Goal: Task Accomplishment & Management: Complete application form

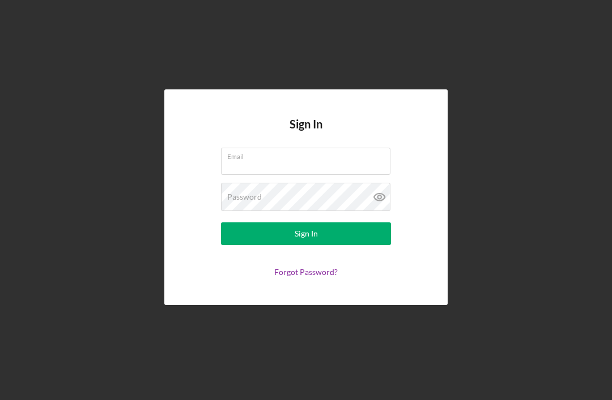
click at [300, 169] on div "Email" at bounding box center [306, 162] width 170 height 28
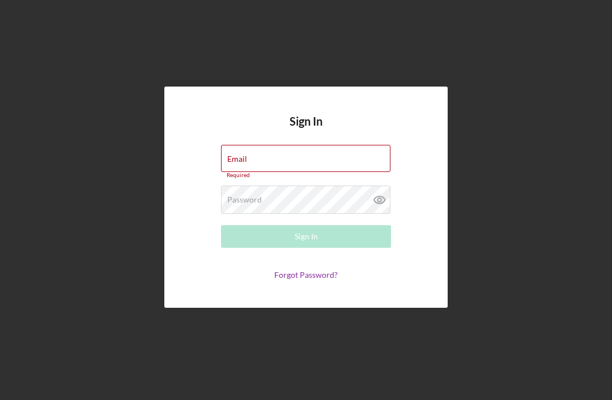
click at [248, 169] on input "Email" at bounding box center [305, 158] width 169 height 27
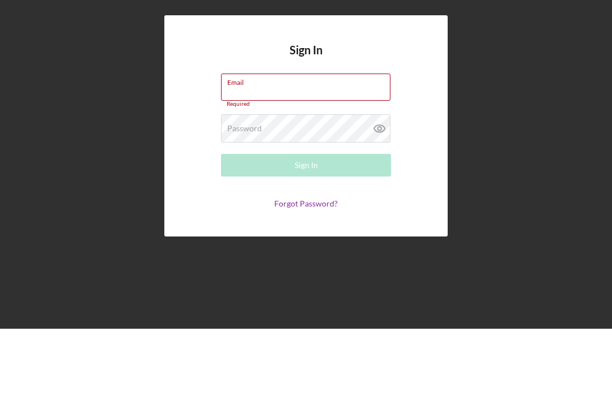
type input "[EMAIL_ADDRESS][DOMAIN_NAME]"
click at [306, 225] on button "Sign In" at bounding box center [306, 236] width 170 height 23
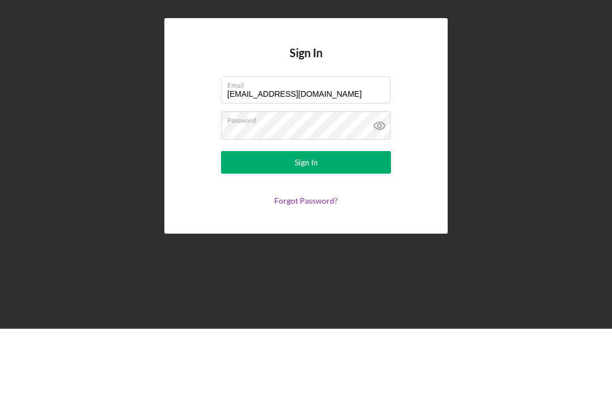
scroll to position [36, 0]
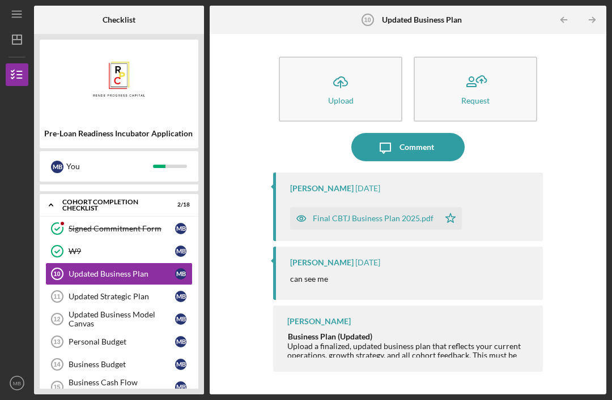
scroll to position [96, 0]
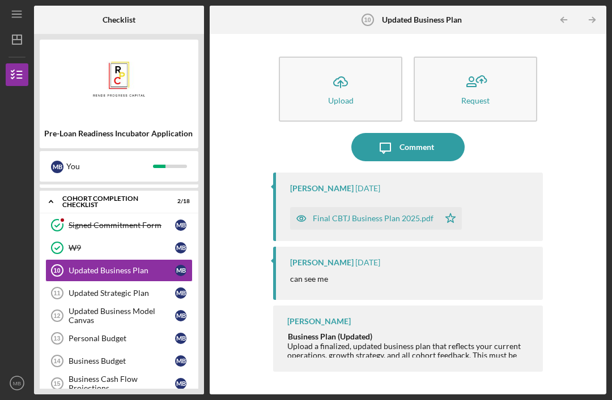
click at [312, 207] on icon "button" at bounding box center [301, 218] width 23 height 23
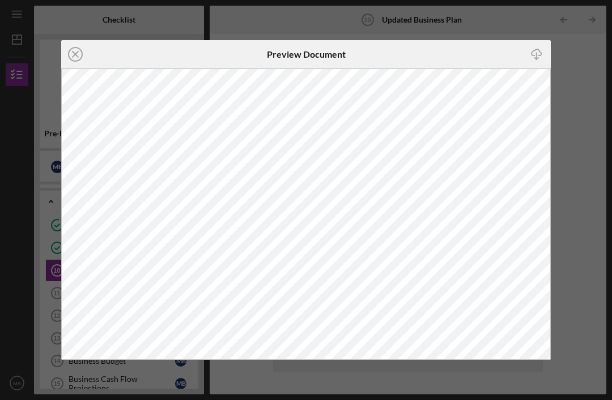
click at [533, 56] on icon "Icon/Download" at bounding box center [536, 53] width 25 height 25
click at [84, 46] on icon "Icon/Close" at bounding box center [75, 54] width 28 height 28
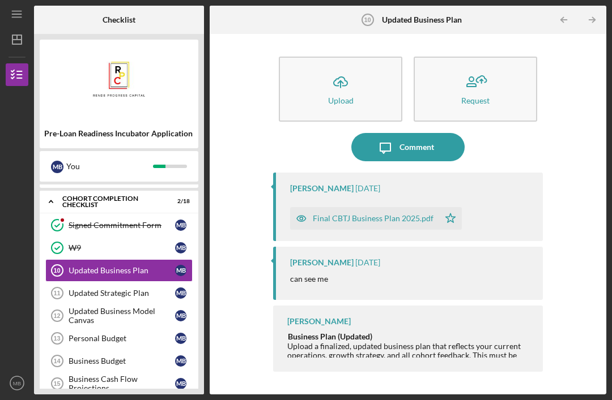
click at [266, 190] on div "Icon/Upload Upload Request Icon/Message Comment Kai Dumont 5 days ago Final CBT…" at bounding box center [407, 214] width 385 height 349
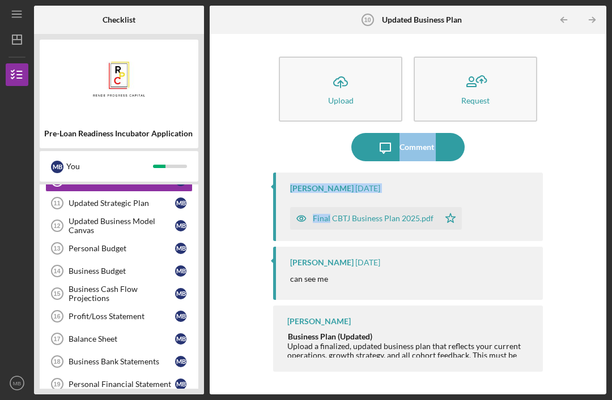
scroll to position [179, 0]
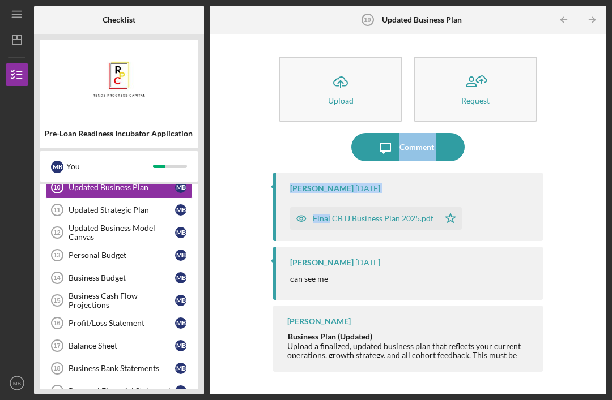
click at [81, 319] on div "Profit/Loss Statement" at bounding box center [122, 323] width 106 height 9
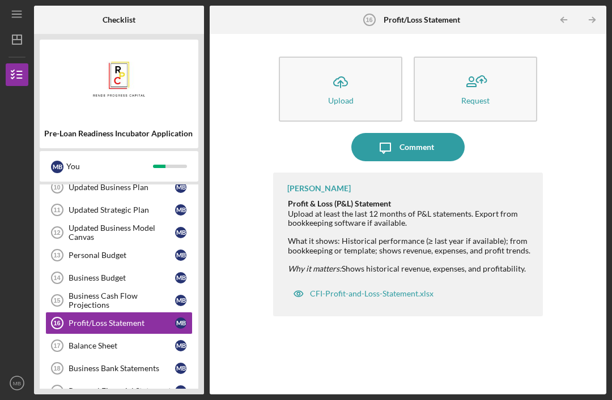
click at [344, 96] on div "Upload" at bounding box center [340, 100] width 25 height 8
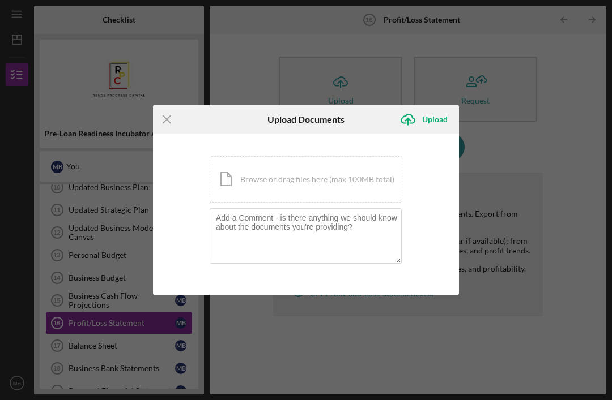
click at [233, 168] on div "Icon/Document Browse or drag files here (max 100MB total) Tap to choose files o…" at bounding box center [306, 179] width 193 height 46
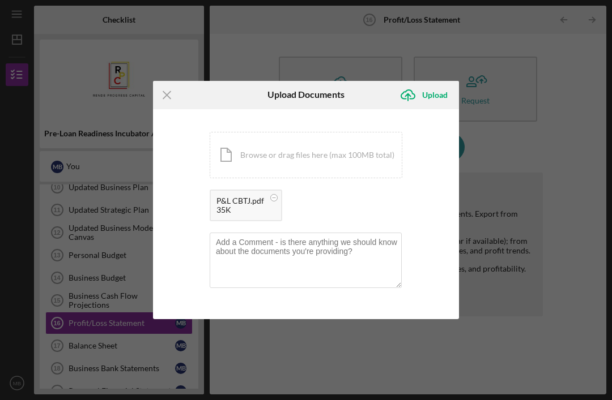
click at [433, 92] on div "Upload" at bounding box center [434, 95] width 25 height 23
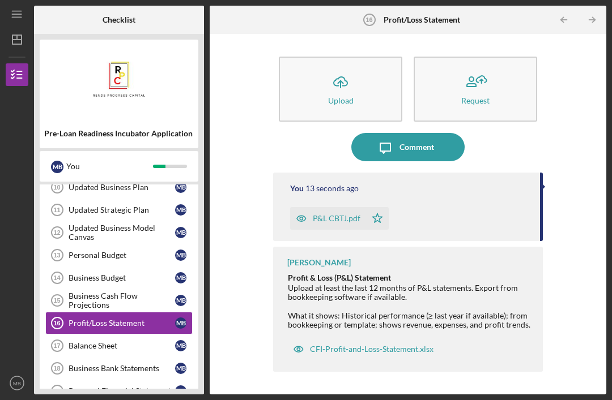
click at [68, 332] on icon "Balance Sheet 17" at bounding box center [57, 346] width 28 height 28
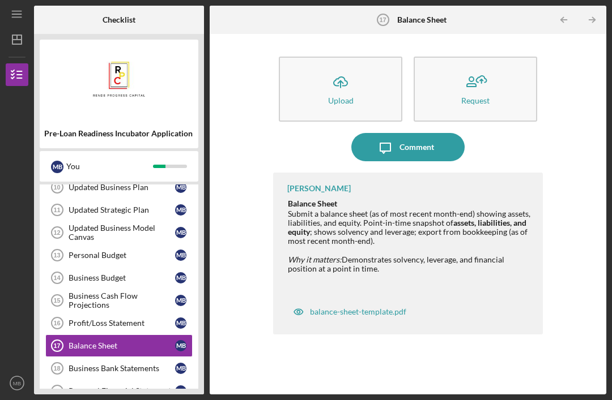
click at [334, 68] on icon "Icon/Upload" at bounding box center [340, 82] width 28 height 28
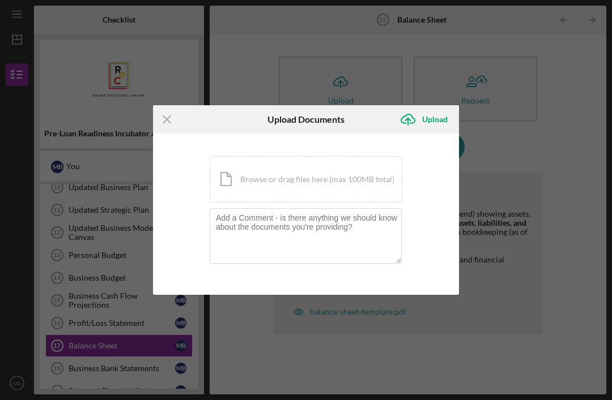
click at [257, 181] on div "Icon/Document Browse or drag files here (max 100MB total) Tap to choose files o…" at bounding box center [306, 179] width 193 height 46
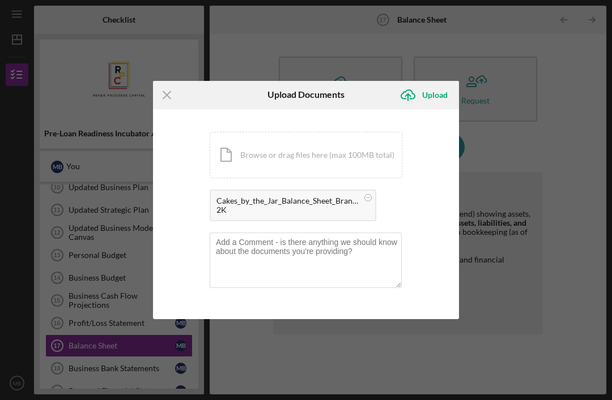
click at [429, 92] on div "Upload" at bounding box center [434, 95] width 25 height 23
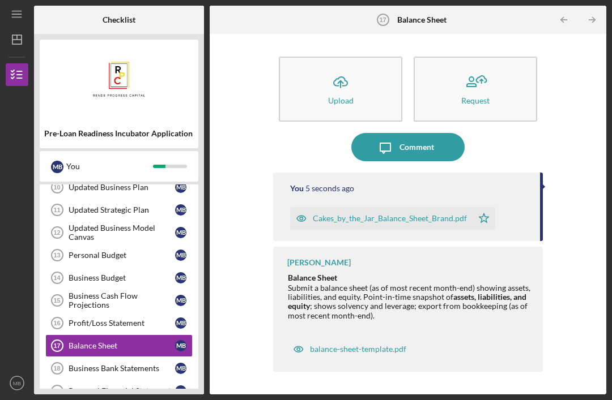
click at [87, 364] on div "Business Bank Statements" at bounding box center [122, 368] width 106 height 9
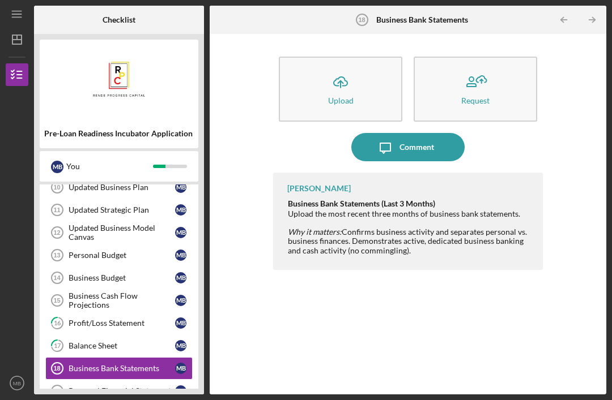
click at [335, 68] on icon "Icon/Upload" at bounding box center [340, 82] width 28 height 28
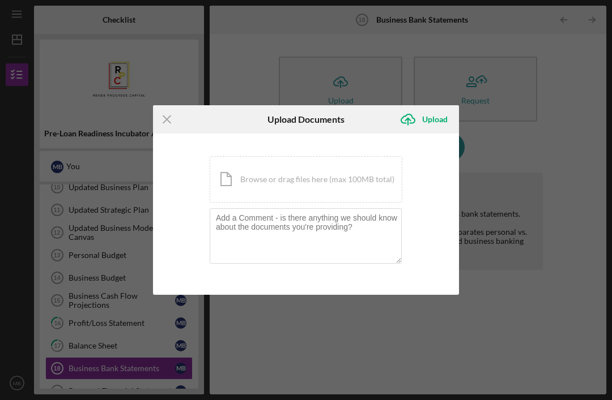
click at [258, 180] on div "Icon/Document Browse or drag files here (max 100MB total) Tap to choose files o…" at bounding box center [306, 179] width 193 height 46
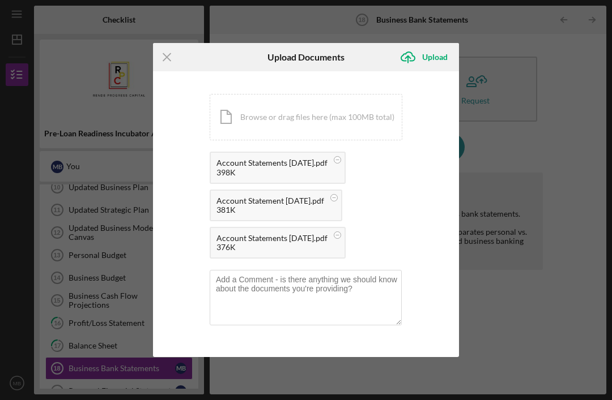
click at [431, 54] on div "Upload" at bounding box center [434, 57] width 25 height 23
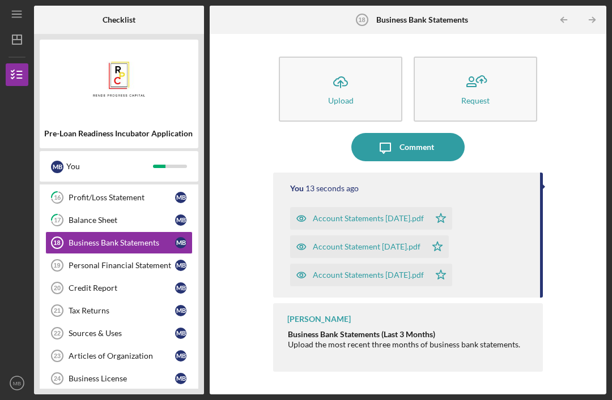
scroll to position [304, 0]
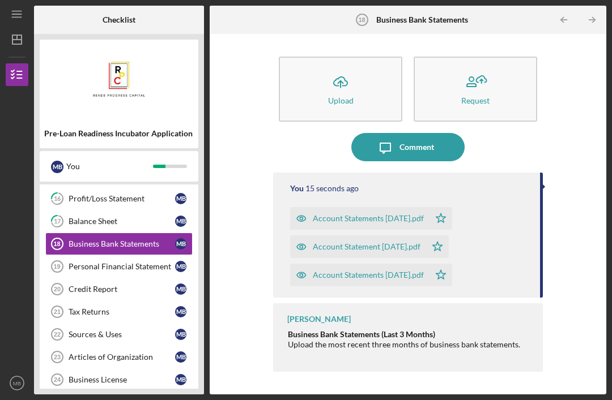
click at [83, 353] on div "Articles of Organization" at bounding box center [122, 357] width 106 height 9
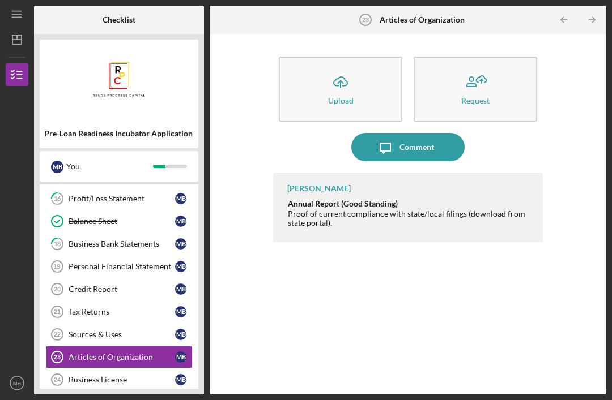
click at [330, 68] on icon "Icon/Upload" at bounding box center [340, 82] width 28 height 28
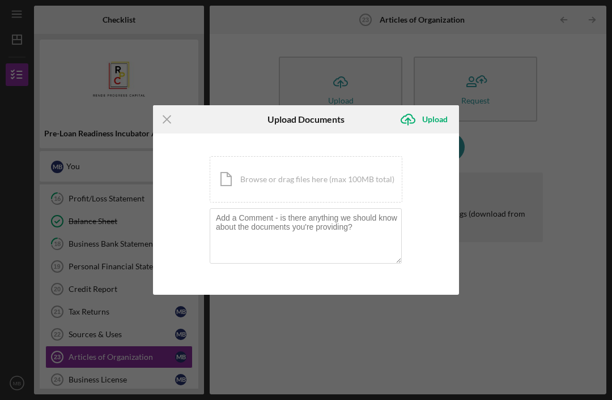
click at [283, 179] on div "Icon/Document Browse or drag files here (max 100MB total) Tap to choose files o…" at bounding box center [306, 179] width 193 height 46
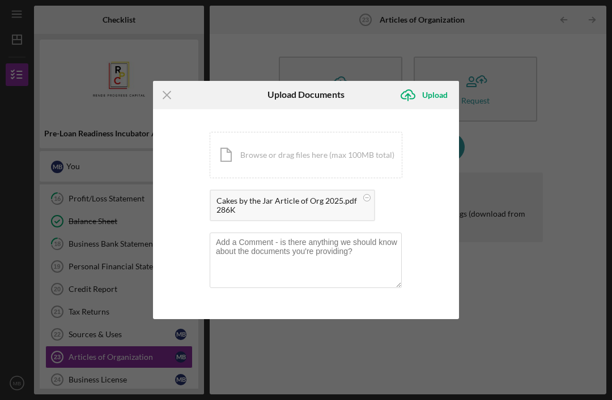
click at [432, 92] on div "Upload" at bounding box center [434, 95] width 25 height 23
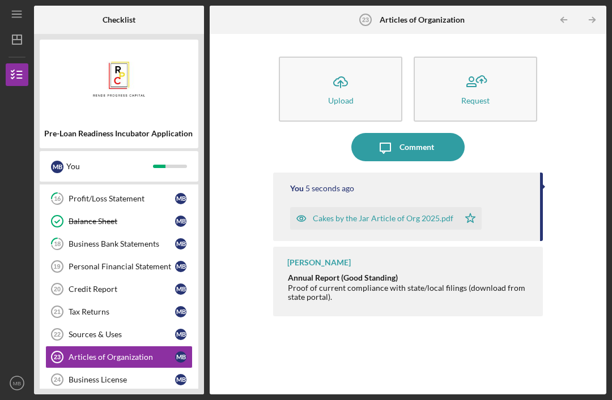
click at [86, 375] on div "Business License" at bounding box center [122, 379] width 106 height 9
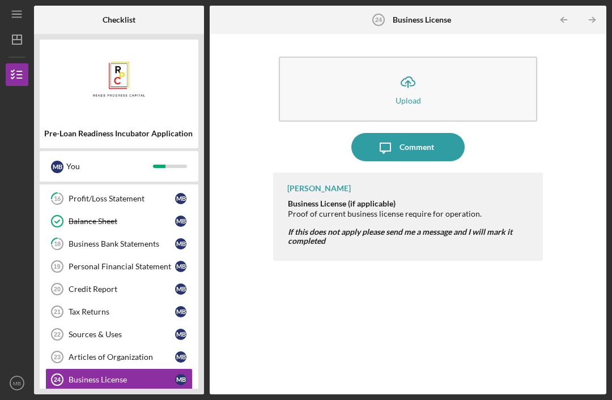
click at [379, 57] on button "Icon/Upload Upload" at bounding box center [408, 89] width 258 height 65
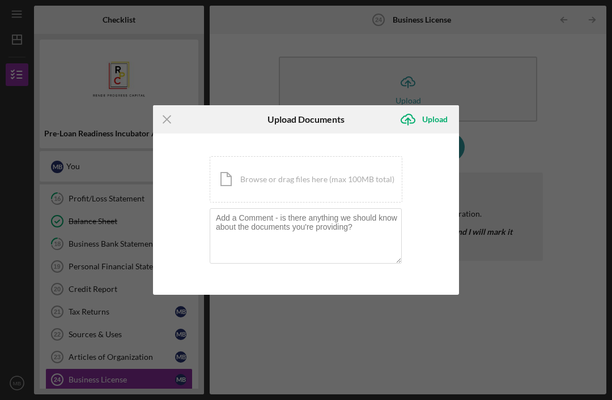
click at [264, 173] on div "Icon/Document Browse or drag files here (max 100MB total) Tap to choose files o…" at bounding box center [306, 179] width 193 height 46
click at [273, 185] on div "Icon/Document Browse or drag files here (max 100MB total) Tap to choose files o…" at bounding box center [306, 179] width 193 height 46
click at [279, 177] on div "Icon/Document Browse or drag files here (max 100MB total) Tap to choose files o…" at bounding box center [306, 179] width 193 height 46
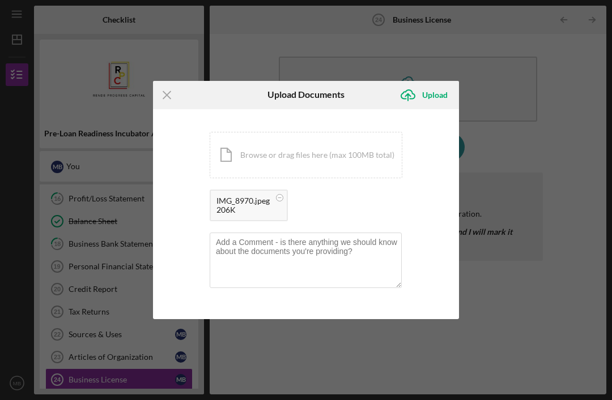
click at [434, 85] on div "Upload" at bounding box center [434, 95] width 25 height 23
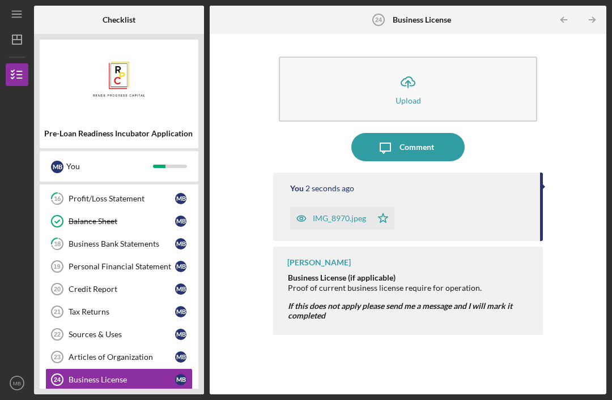
click at [327, 214] on div "IMG_8970.jpeg" at bounding box center [339, 218] width 53 height 9
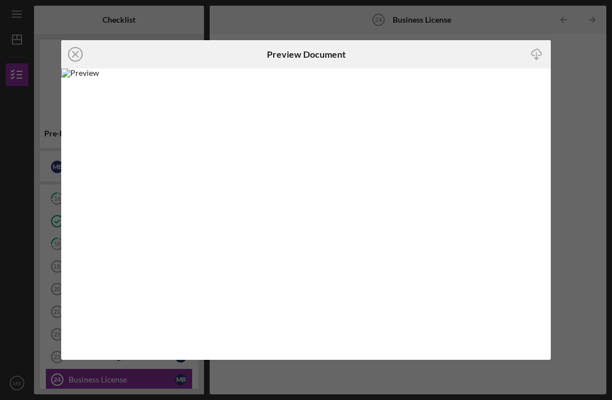
click at [82, 53] on circle at bounding box center [76, 55] width 14 height 14
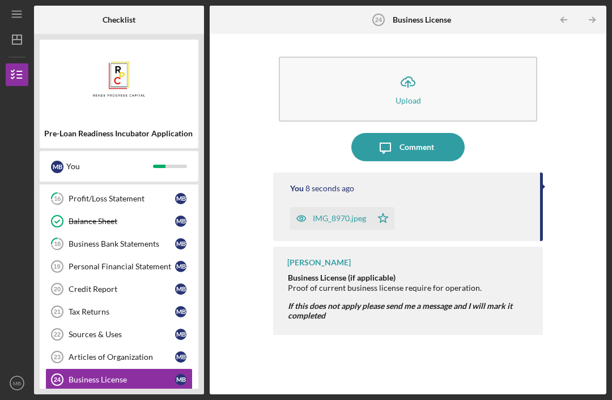
click at [351, 214] on div "IMG_8970.jpeg" at bounding box center [339, 218] width 53 height 9
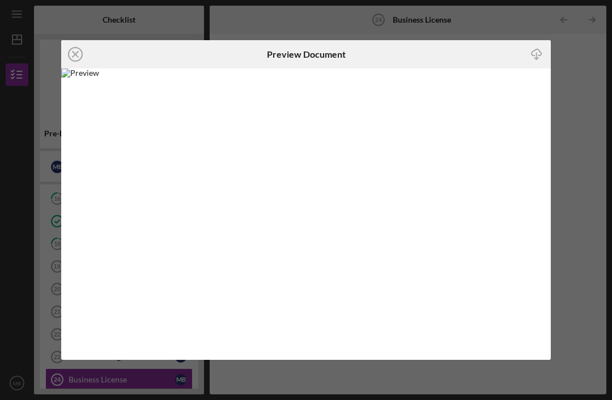
click at [80, 51] on icon "Icon/Close" at bounding box center [75, 54] width 28 height 28
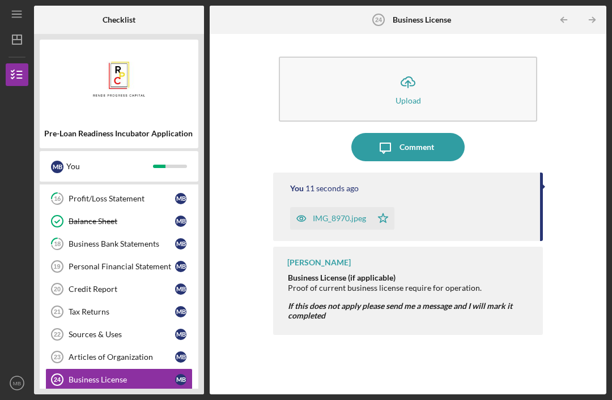
click at [372, 57] on button "Icon/Upload Upload" at bounding box center [408, 89] width 258 height 65
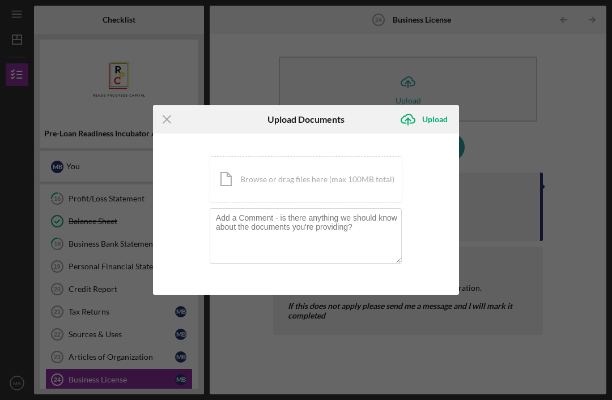
click at [245, 166] on div "Icon/Document Browse or drag files here (max 100MB total) Tap to choose files o…" at bounding box center [306, 179] width 193 height 46
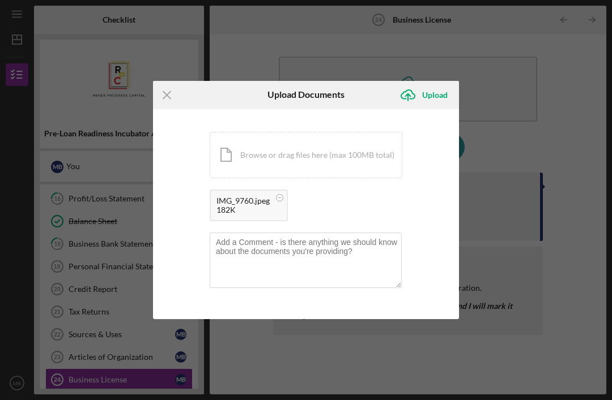
click at [429, 92] on div "Upload" at bounding box center [434, 95] width 25 height 23
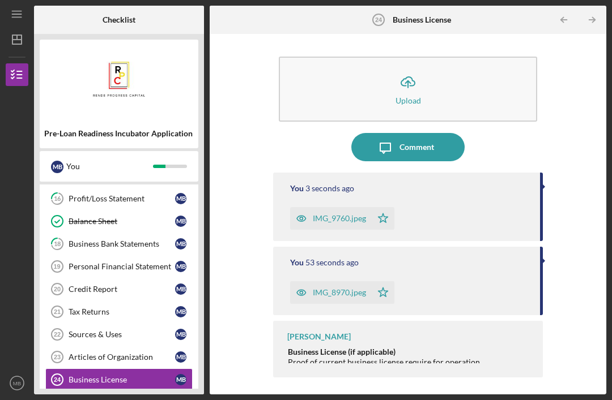
click at [368, 207] on div "IMG_9760.jpeg" at bounding box center [331, 218] width 82 height 23
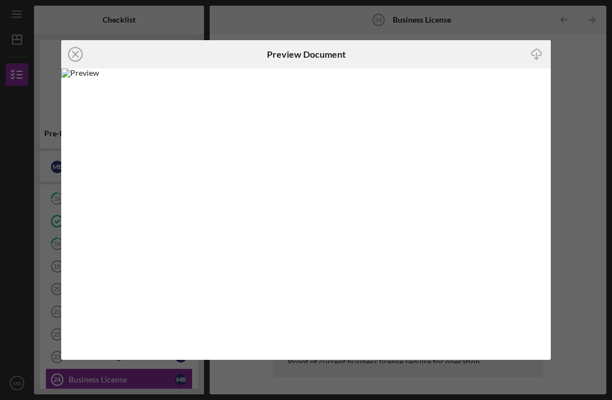
click at [76, 54] on icon "Icon/Close" at bounding box center [75, 54] width 28 height 28
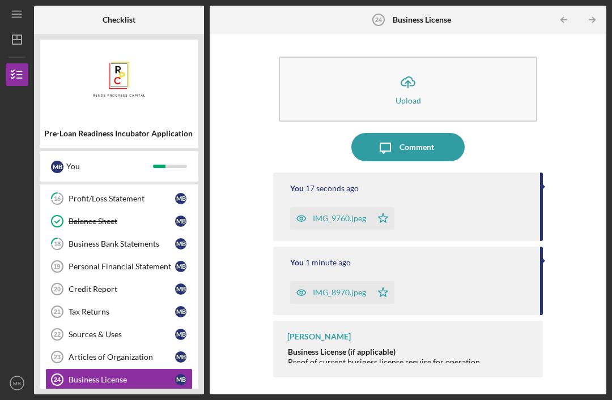
click at [125, 398] on div "EIN Documentation" at bounding box center [122, 402] width 106 height 9
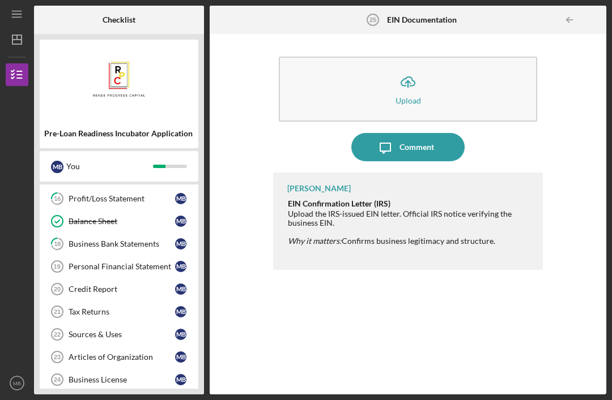
click at [420, 68] on icon "Icon/Upload" at bounding box center [408, 82] width 28 height 28
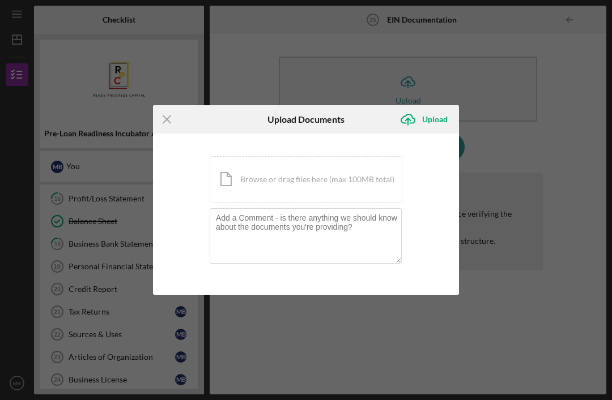
click at [298, 181] on div "Icon/Document Browse or drag files here (max 100MB total) Tap to choose files o…" at bounding box center [306, 179] width 193 height 46
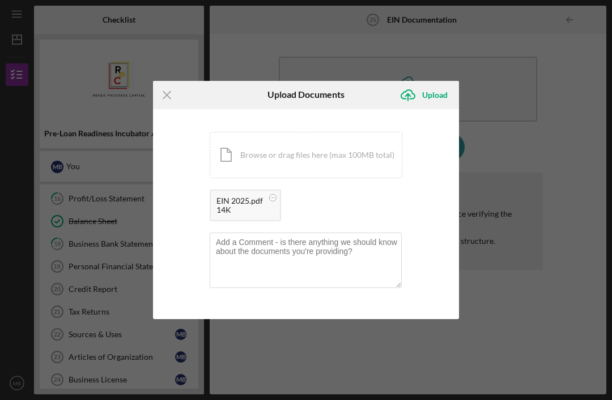
click at [445, 88] on div "Upload" at bounding box center [434, 95] width 25 height 23
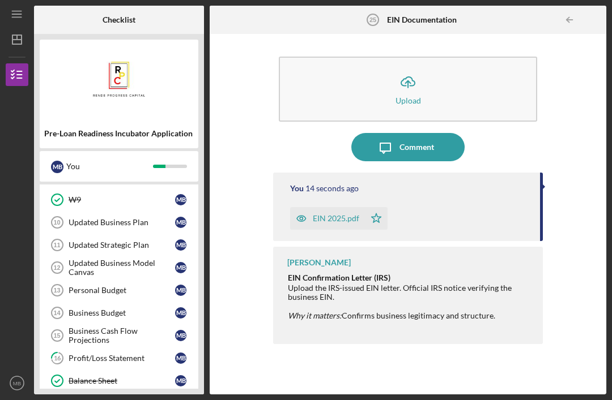
scroll to position [144, 0]
click at [77, 259] on div "Updated Business Model Canvas" at bounding box center [122, 268] width 106 height 18
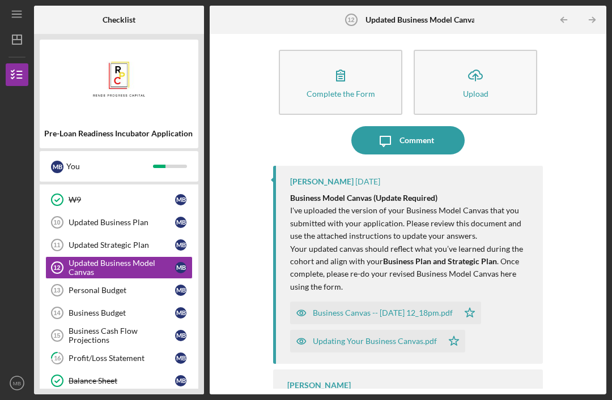
scroll to position [6, 0]
click at [418, 338] on div "Updating Your Business Canvas.pdf" at bounding box center [375, 342] width 124 height 9
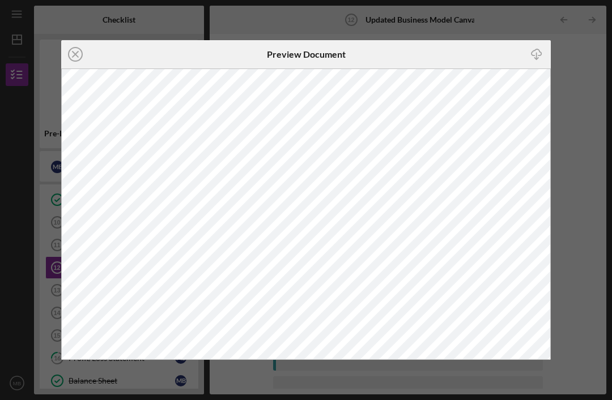
click at [539, 50] on icon "Icon/Download" at bounding box center [536, 53] width 25 height 25
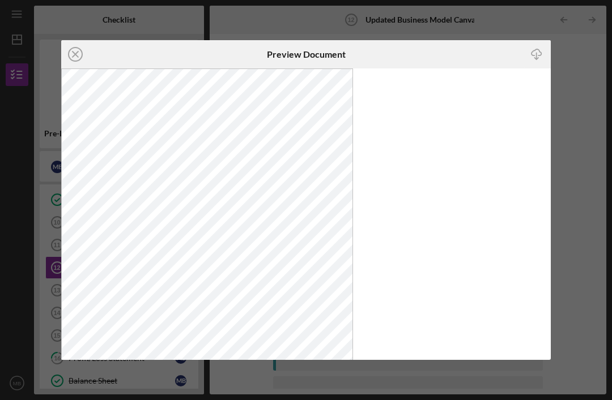
click at [68, 63] on icon "Icon/Close" at bounding box center [75, 54] width 28 height 28
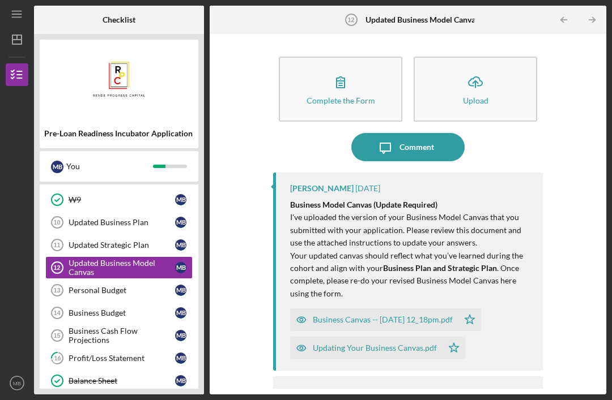
click at [430, 315] on div "Business Canvas -- 2025-08-09 12_18pm.pdf" at bounding box center [383, 319] width 140 height 9
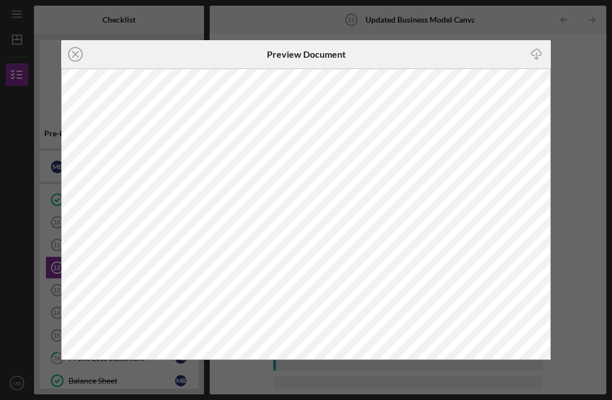
click at [543, 51] on icon "Icon/Download" at bounding box center [536, 53] width 25 height 25
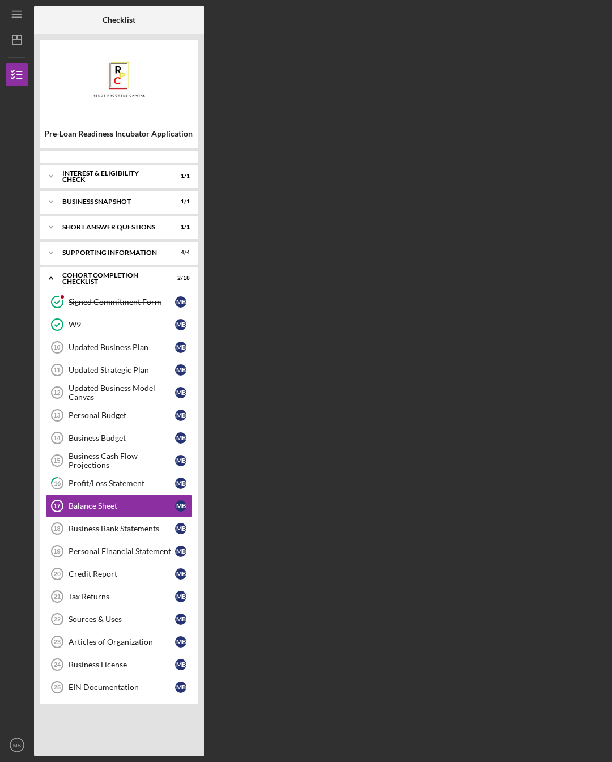
scroll to position [18, 0]
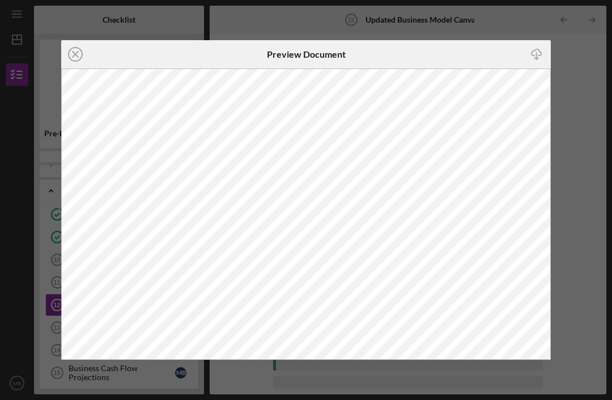
scroll to position [96, 0]
click at [576, 67] on div "Icon/Close Preview Document Icon/Download" at bounding box center [306, 200] width 612 height 400
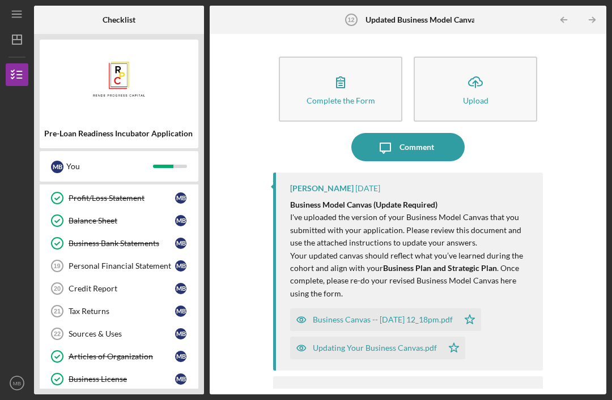
scroll to position [304, 0]
click at [118, 330] on div "Sources & Uses" at bounding box center [122, 334] width 106 height 9
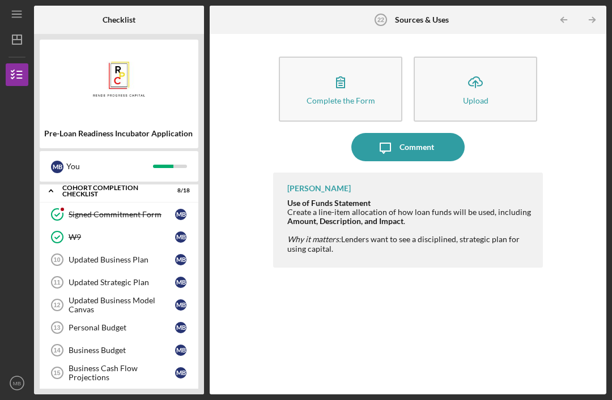
scroll to position [105, 0]
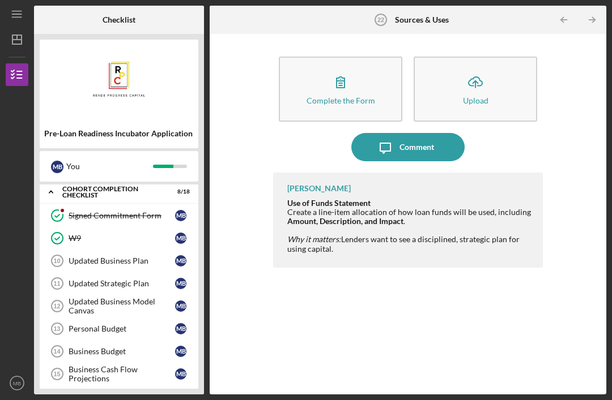
click at [86, 347] on div "Business Budget" at bounding box center [122, 351] width 106 height 9
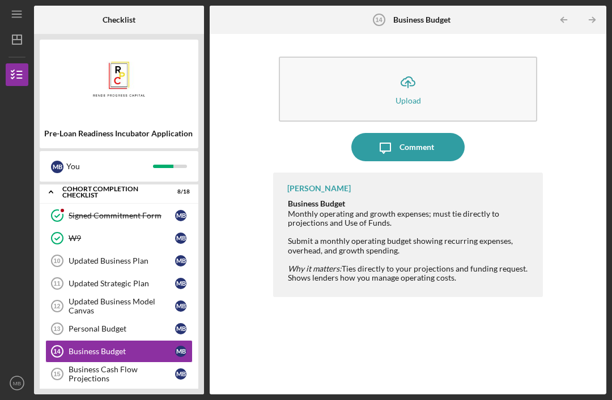
click at [424, 57] on button "Icon/Upload Upload" at bounding box center [408, 89] width 258 height 65
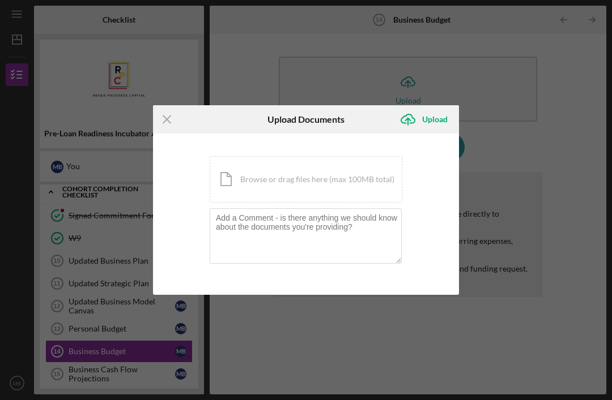
click at [306, 176] on div "Icon/Document Browse or drag files here (max 100MB total) Tap to choose files o…" at bounding box center [306, 179] width 193 height 46
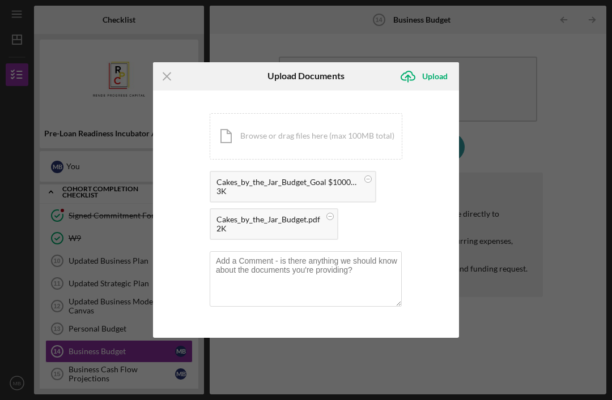
click at [442, 74] on div "Upload" at bounding box center [434, 76] width 25 height 23
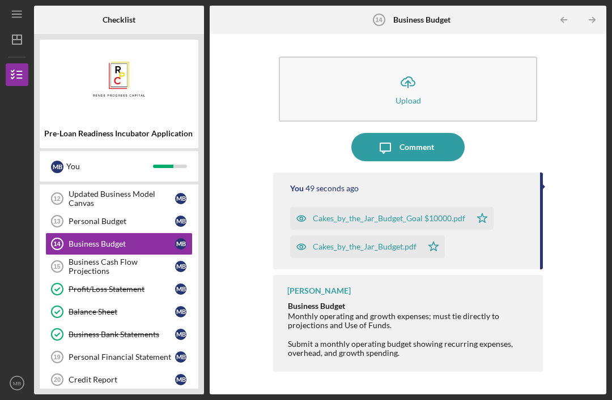
scroll to position [216, 0]
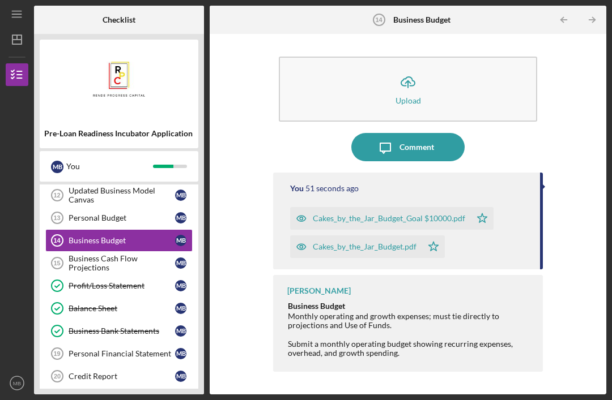
click at [126, 254] on div "Business Cash Flow Projections" at bounding box center [122, 263] width 106 height 18
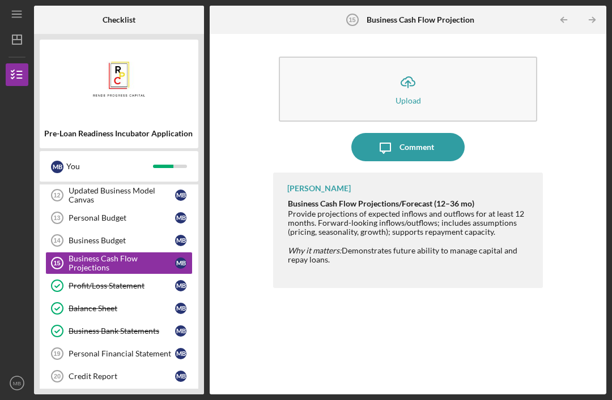
click at [114, 236] on div "Business Budget" at bounding box center [122, 240] width 106 height 9
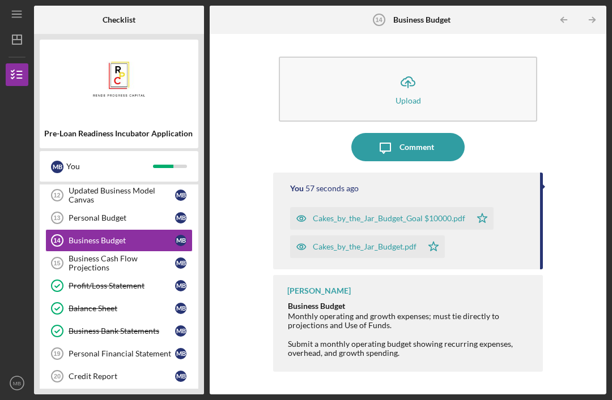
click at [430, 214] on div "Cakes_by_the_Jar_Budget_Goal $10000.pdf" at bounding box center [389, 218] width 152 height 9
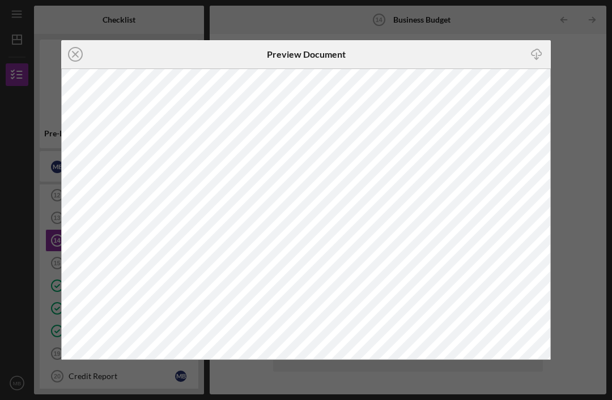
click at [66, 53] on icon "Icon/Close" at bounding box center [75, 54] width 28 height 28
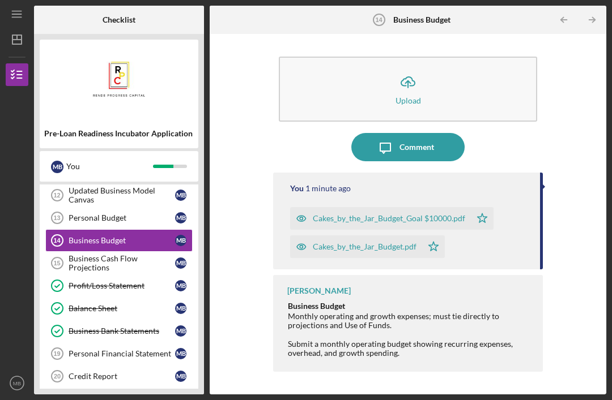
click at [404, 236] on div "Cakes_by_the_Jar_Budget.pdf" at bounding box center [356, 247] width 132 height 23
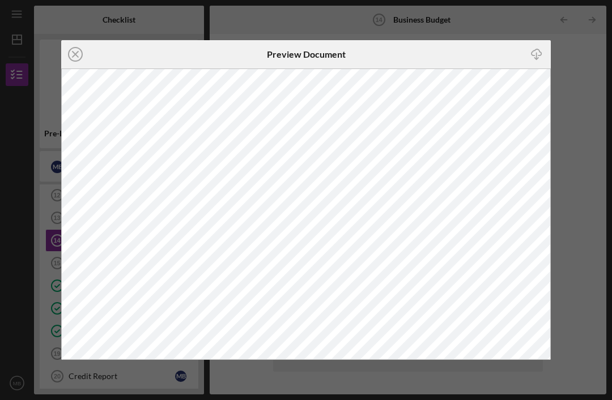
click at [70, 45] on icon "Icon/Close" at bounding box center [75, 54] width 28 height 28
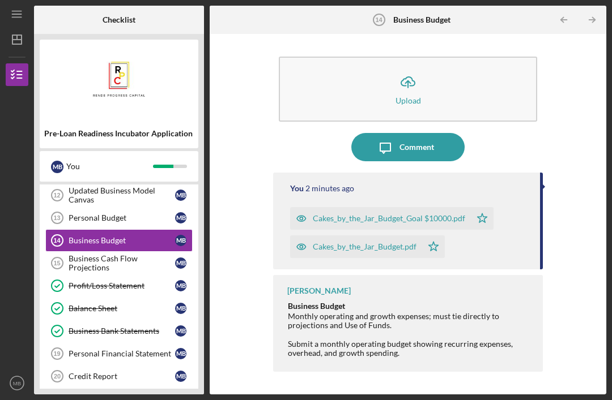
click at [117, 213] on div "Personal Budget" at bounding box center [122, 217] width 106 height 9
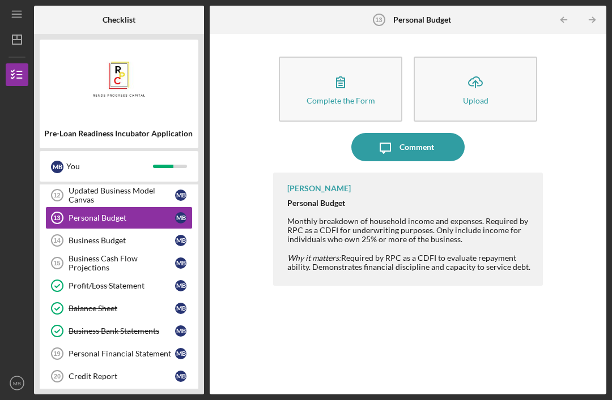
click at [484, 68] on icon "Icon/Upload" at bounding box center [475, 82] width 28 height 28
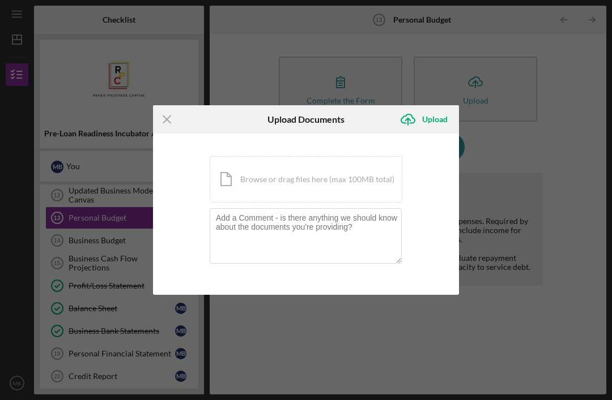
click at [321, 174] on div "Icon/Document Browse or drag files here (max 100MB total) Tap to choose files o…" at bounding box center [306, 179] width 193 height 46
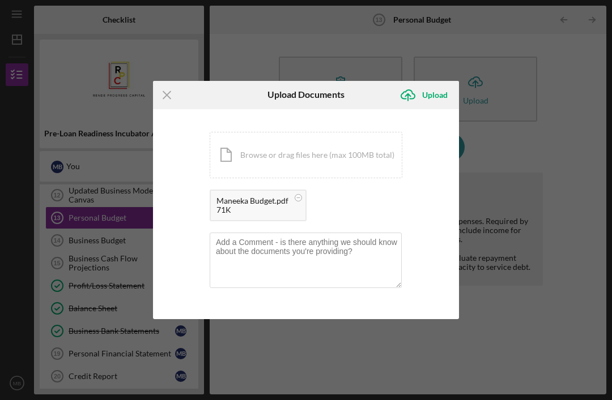
click at [435, 94] on div "Upload" at bounding box center [434, 95] width 25 height 23
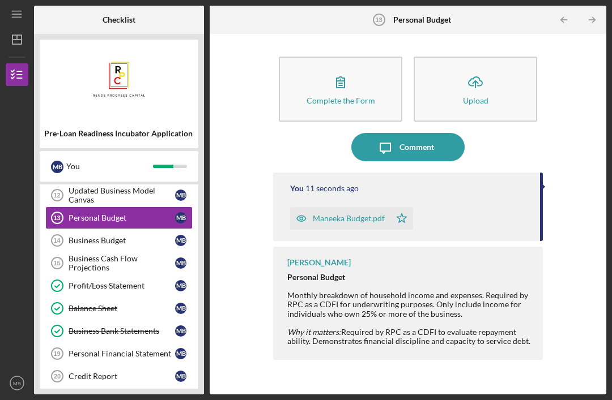
click at [127, 236] on div "Business Budget" at bounding box center [122, 240] width 106 height 9
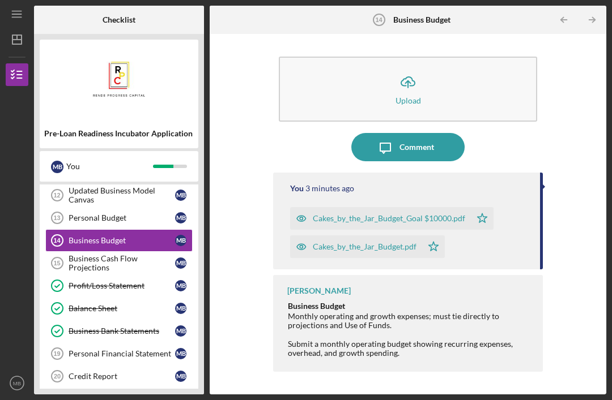
click at [127, 254] on div "Business Cash Flow Projections" at bounding box center [122, 263] width 106 height 18
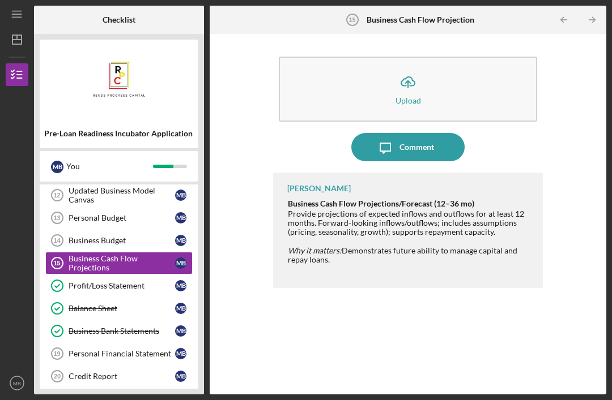
click at [123, 236] on div "Business Budget" at bounding box center [122, 240] width 106 height 9
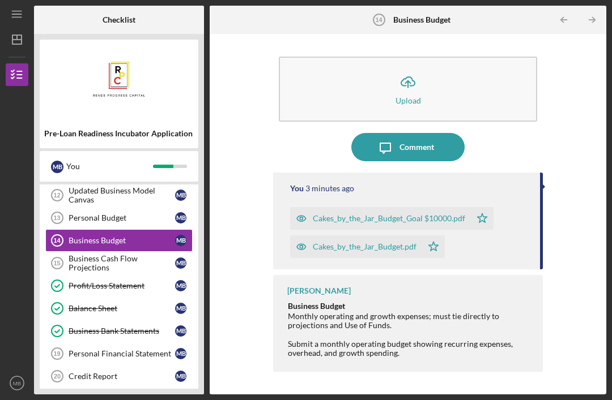
click at [133, 236] on div "Business Budget" at bounding box center [122, 240] width 106 height 9
click at [127, 207] on link "Personal Budget 13 Personal Budget M B" at bounding box center [118, 218] width 147 height 23
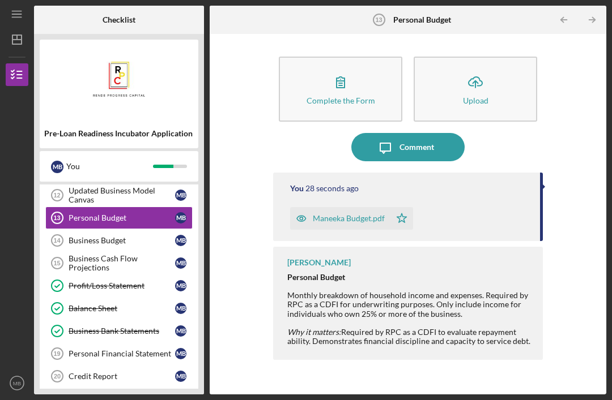
click at [146, 349] on div "Personal Financial Statement" at bounding box center [122, 353] width 106 height 9
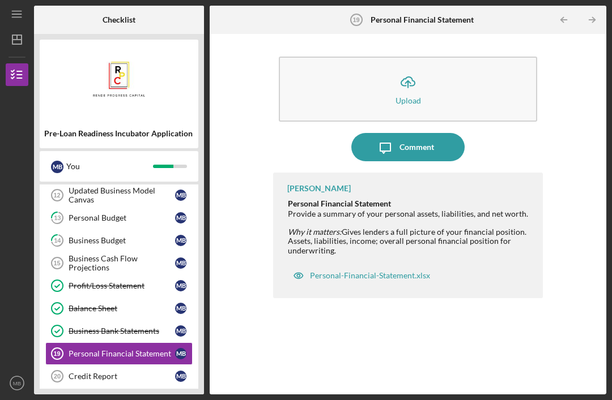
click at [409, 68] on icon "Icon/Upload" at bounding box center [408, 82] width 28 height 28
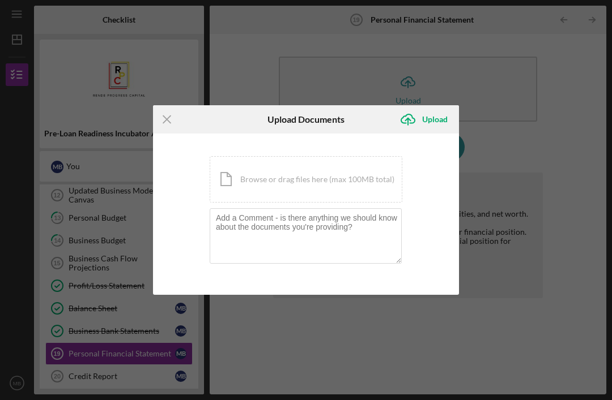
click at [316, 182] on div "Icon/Document Browse or drag files here (max 100MB total) Tap to choose files o…" at bounding box center [306, 179] width 193 height 46
click at [177, 121] on icon "Icon/Menu Close" at bounding box center [167, 119] width 28 height 28
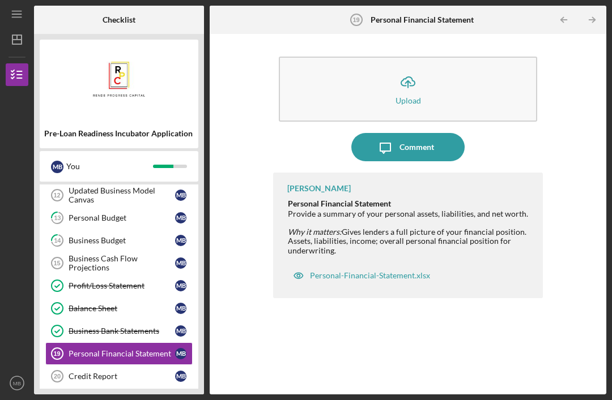
click at [356, 271] on div "Personal-Financial-Statement.xlsx" at bounding box center [370, 275] width 120 height 9
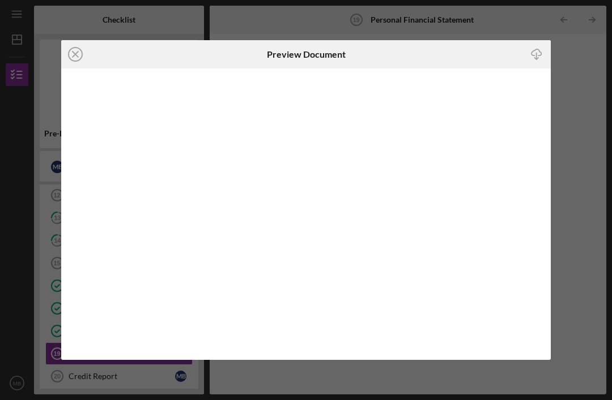
click at [543, 53] on icon "Icon/Download" at bounding box center [536, 53] width 25 height 25
click at [62, 2] on div "Icon/Close Preview Document Icon/Download" at bounding box center [306, 200] width 612 height 400
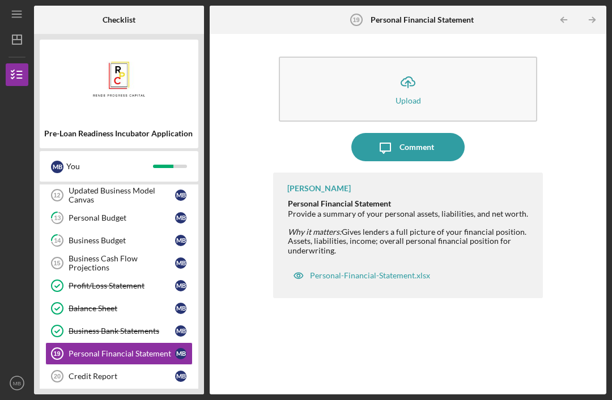
click at [426, 57] on button "Icon/Upload Upload" at bounding box center [408, 89] width 258 height 65
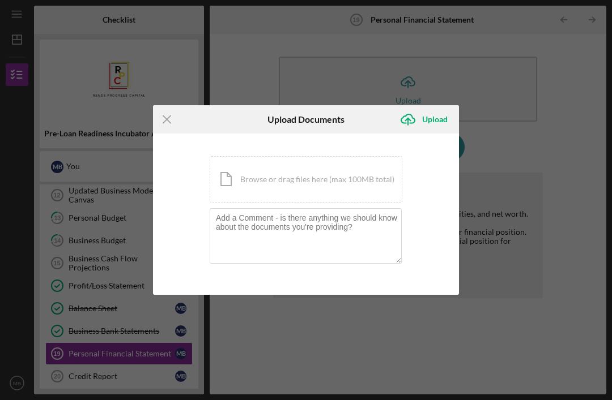
click at [309, 178] on div "Icon/Document Browse or drag files here (max 100MB total) Tap to choose files o…" at bounding box center [306, 179] width 193 height 46
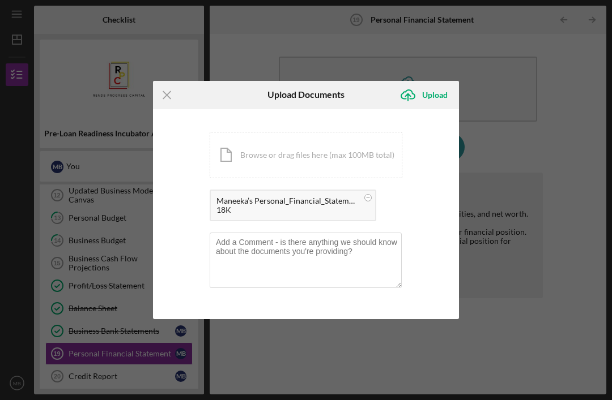
click at [438, 99] on div "Upload" at bounding box center [434, 95] width 25 height 23
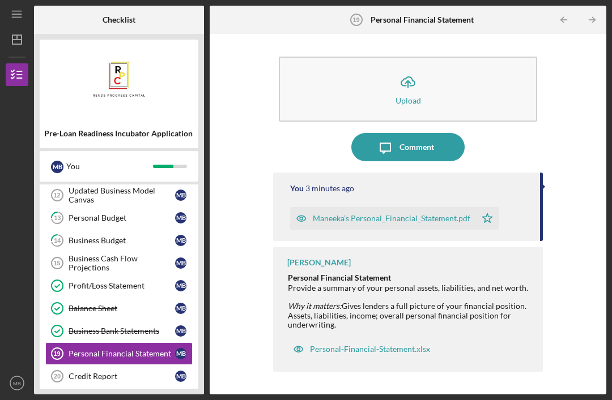
click at [470, 395] on div "Icon/Menu Personal Financial Statement 19 Personal Financial Statement Checklis…" at bounding box center [306, 200] width 612 height 400
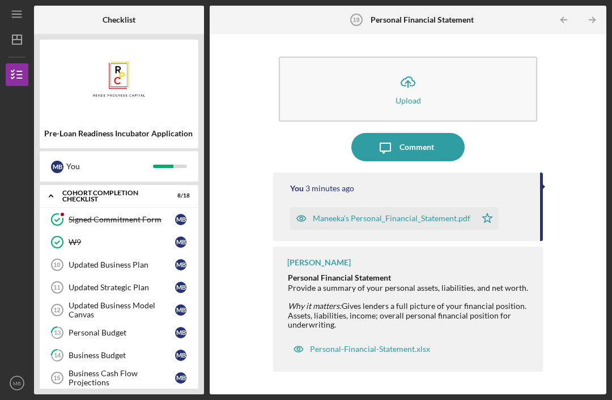
scroll to position [147, 0]
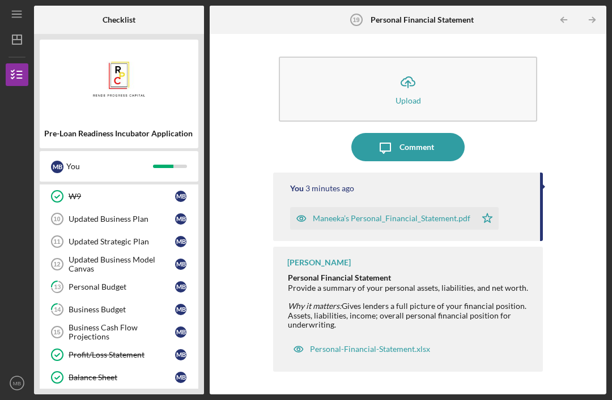
click at [81, 323] on div "Business Cash Flow Projections" at bounding box center [122, 332] width 106 height 18
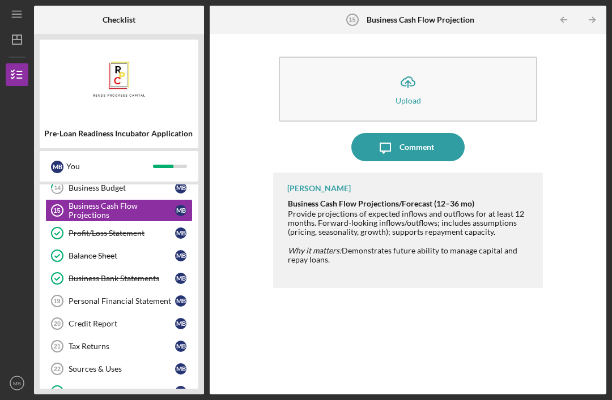
scroll to position [271, 0]
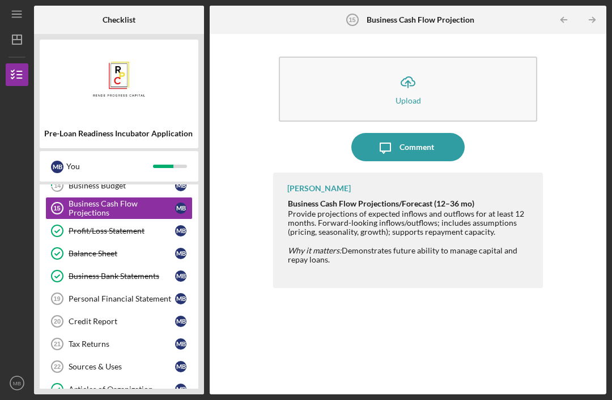
click at [158, 294] on div "Personal Financial Statement" at bounding box center [122, 298] width 106 height 9
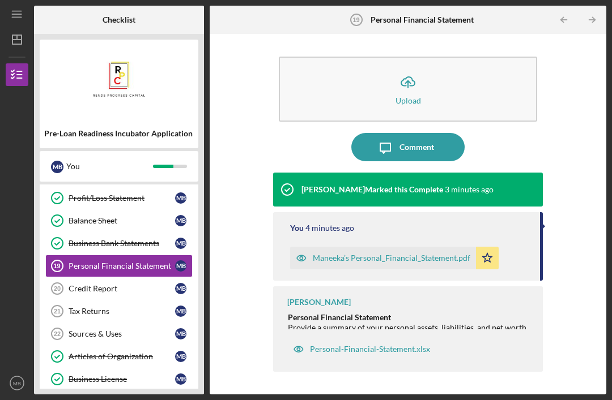
scroll to position [304, 0]
click at [121, 307] on div "Tax Returns" at bounding box center [122, 311] width 106 height 9
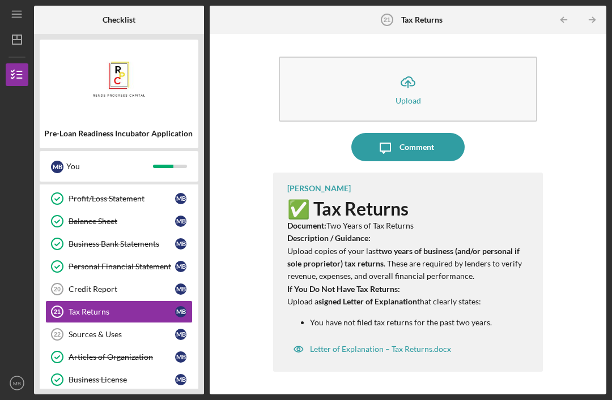
click at [414, 68] on icon "Icon/Upload" at bounding box center [408, 82] width 28 height 28
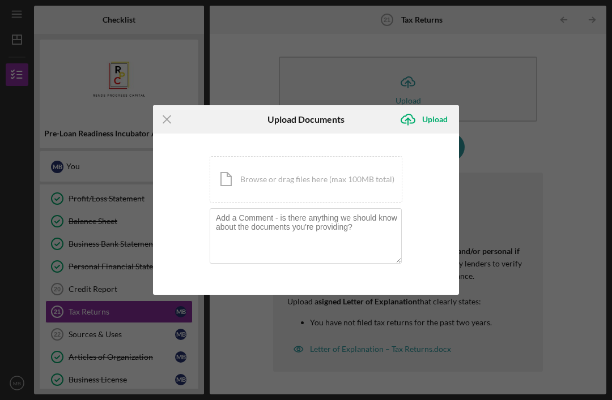
click at [329, 186] on div "Icon/Document Browse or drag files here (max 100MB total) Tap to choose files o…" at bounding box center [306, 179] width 193 height 46
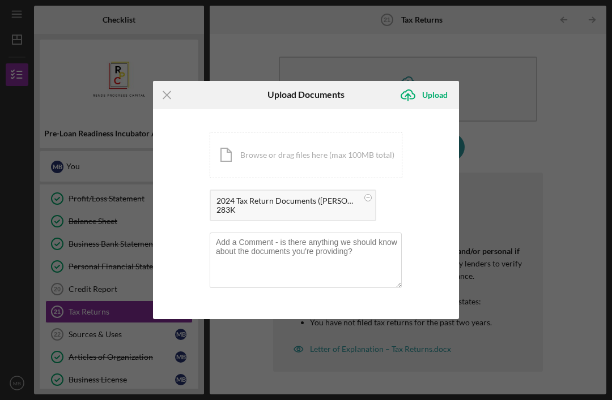
click at [447, 96] on button "Icon/Upload Upload" at bounding box center [426, 95] width 65 height 23
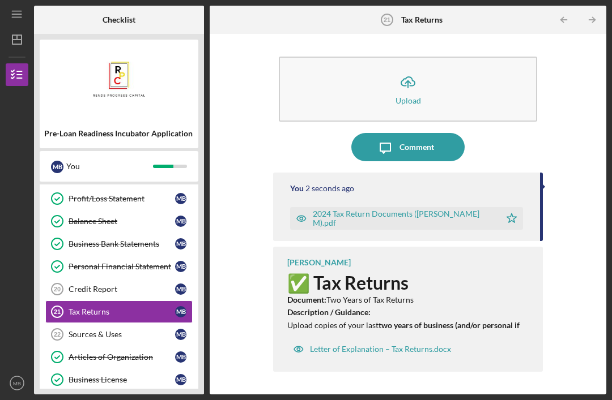
click at [439, 133] on button "Icon/Message Comment" at bounding box center [407, 147] width 113 height 28
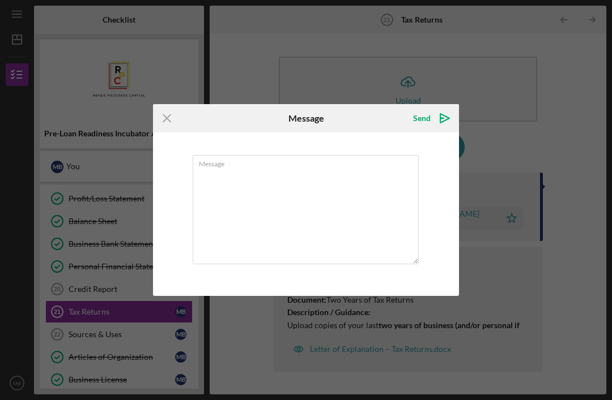
click at [319, 187] on textarea "Message" at bounding box center [306, 209] width 226 height 109
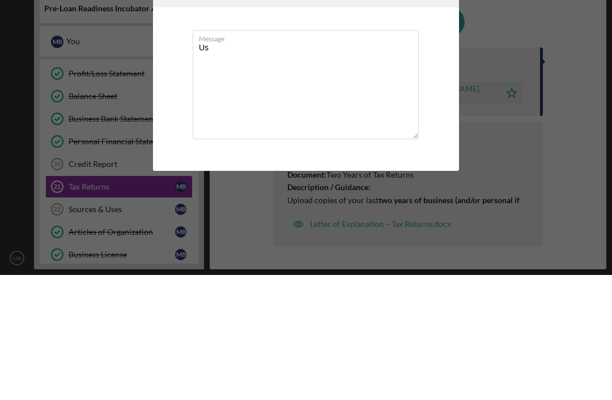
type textarea "U"
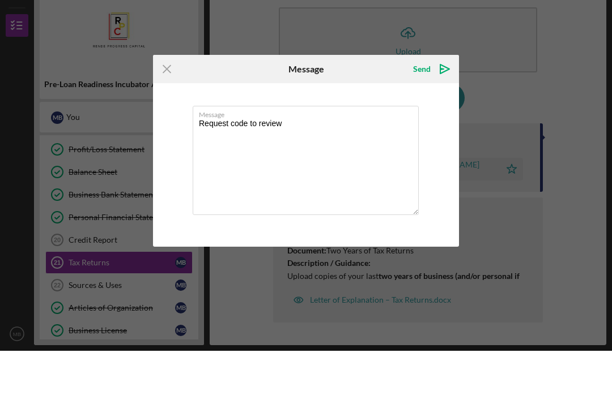
type textarea "Request code to review"
click at [426, 107] on div "Send" at bounding box center [422, 118] width 18 height 23
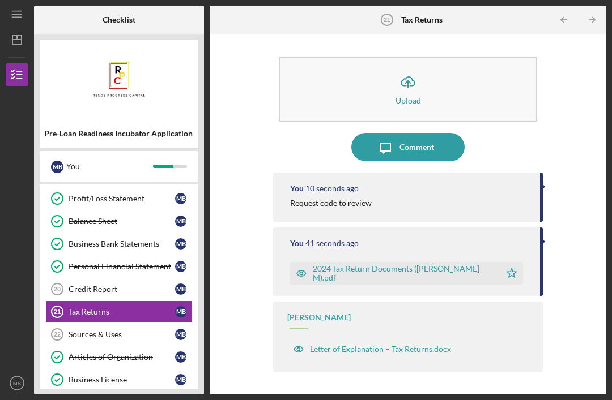
click at [420, 68] on icon "Icon/Upload" at bounding box center [408, 82] width 28 height 28
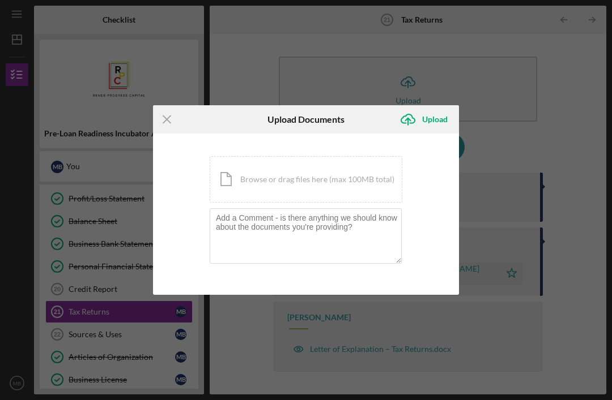
click at [284, 189] on div "Icon/Document Browse or drag files here (max 100MB total) Tap to choose files o…" at bounding box center [306, 179] width 193 height 46
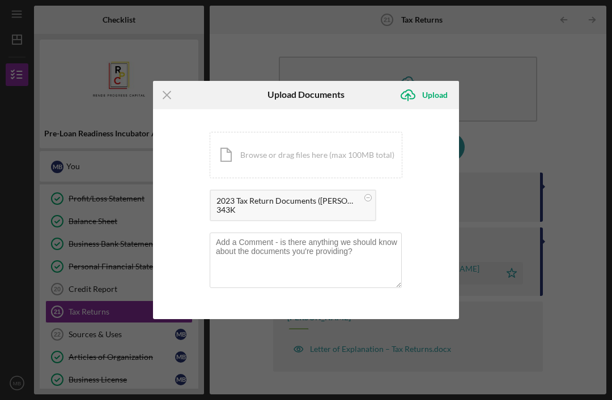
click at [438, 100] on div "Upload" at bounding box center [434, 95] width 25 height 23
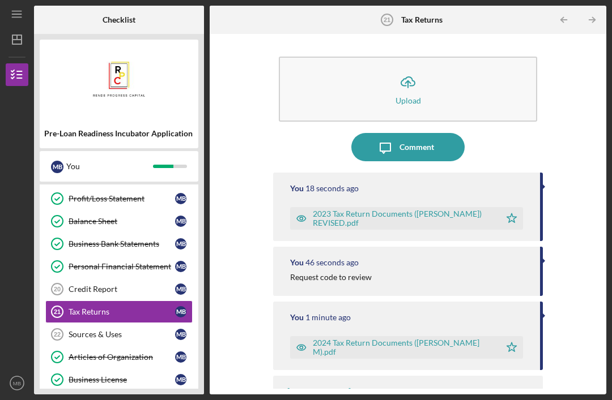
click at [178, 187] on link "Profit/Loss Statement Profit/Loss Statement M B" at bounding box center [118, 198] width 147 height 23
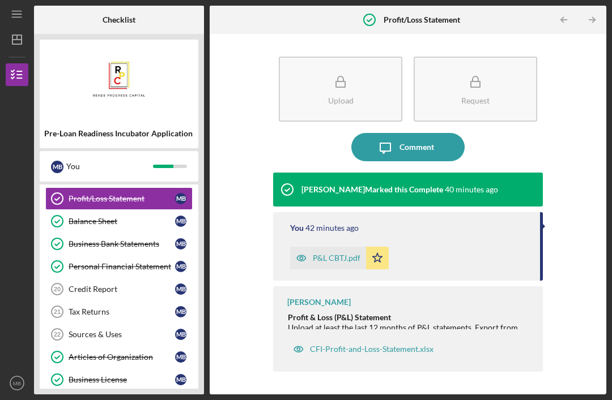
click at [122, 307] on div "Tax Returns" at bounding box center [122, 311] width 106 height 9
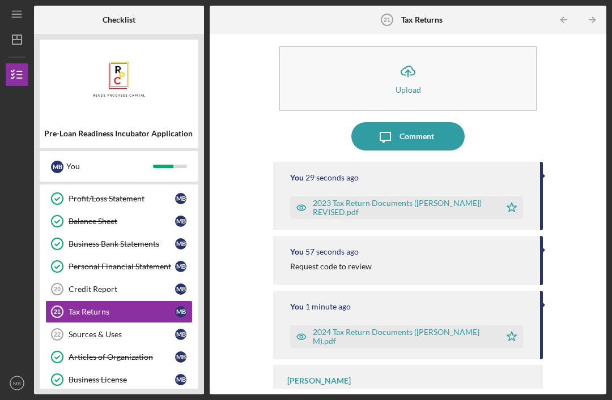
scroll to position [8, 0]
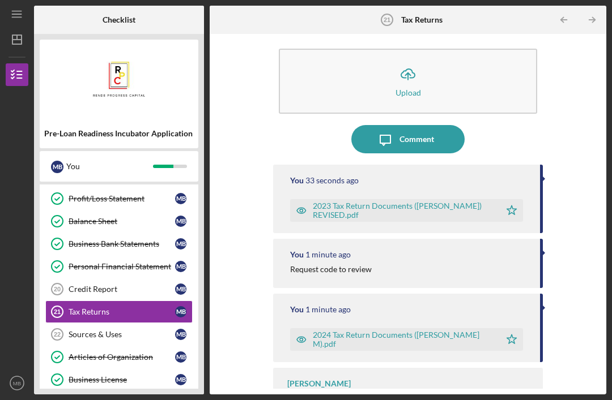
click at [76, 285] on div "Credit Report" at bounding box center [122, 289] width 106 height 9
